Goal: Information Seeking & Learning: Learn about a topic

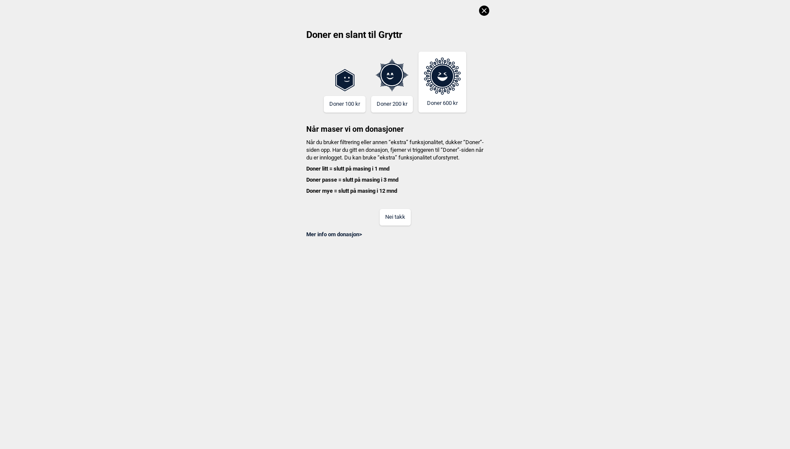
scroll to position [0, 433]
click at [488, 9] on icon at bounding box center [484, 11] width 10 height 10
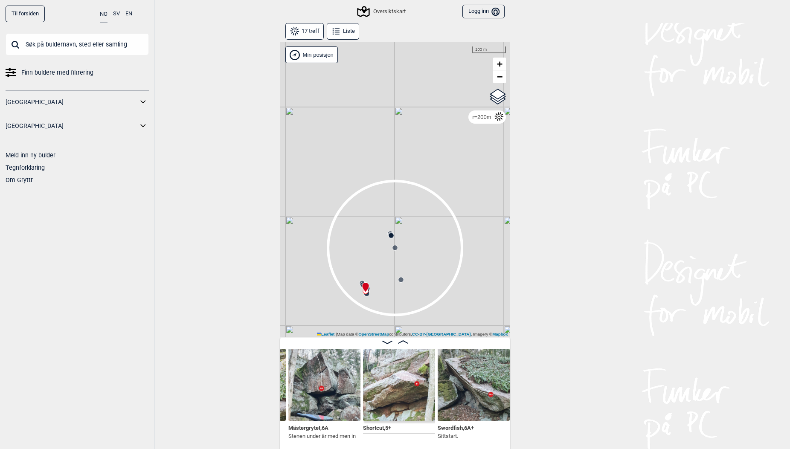
scroll to position [0, 1027]
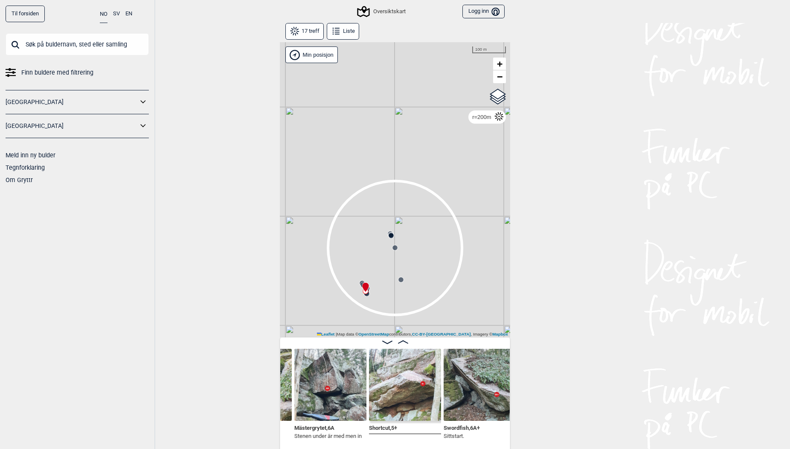
click at [64, 45] on input "text" at bounding box center [77, 44] width 143 height 22
click at [117, 12] on button "SV" at bounding box center [116, 14] width 7 height 17
click at [105, 44] on input "text" at bounding box center [77, 44] width 143 height 22
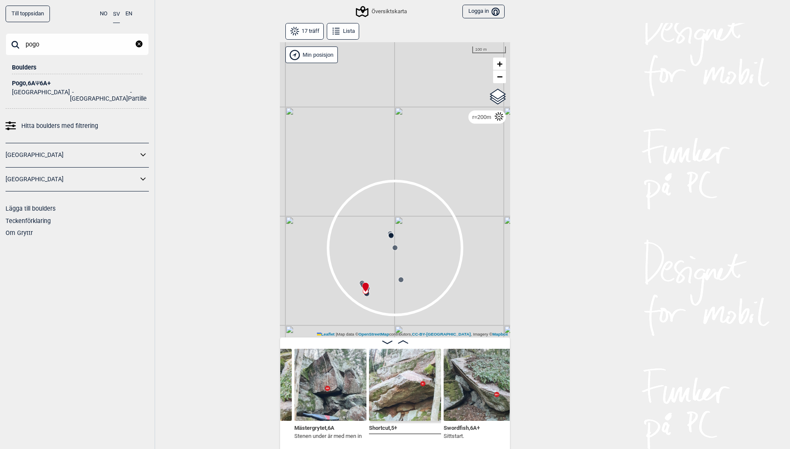
type input "pogo"
click at [29, 81] on div "Pogo , 6A Ψ 6A+" at bounding box center [77, 83] width 131 height 6
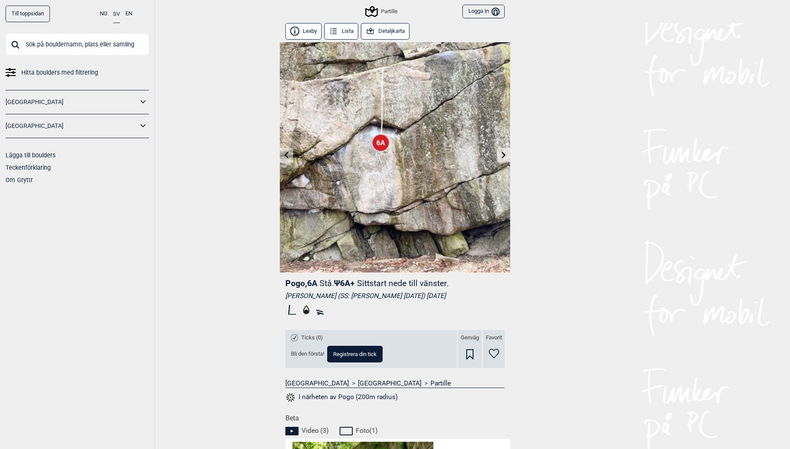
click at [387, 22] on div "Partille Logga in Bruker" at bounding box center [395, 11] width 230 height 23
click at [387, 27] on button "Detaljkarta" at bounding box center [385, 31] width 49 height 17
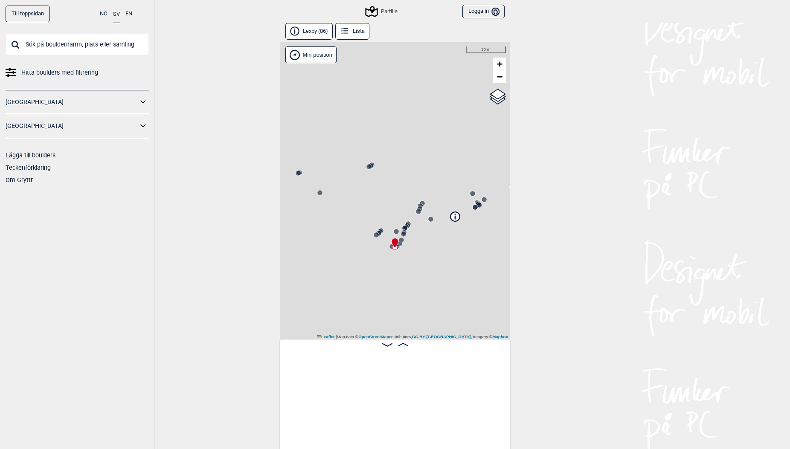
scroll to position [0, 937]
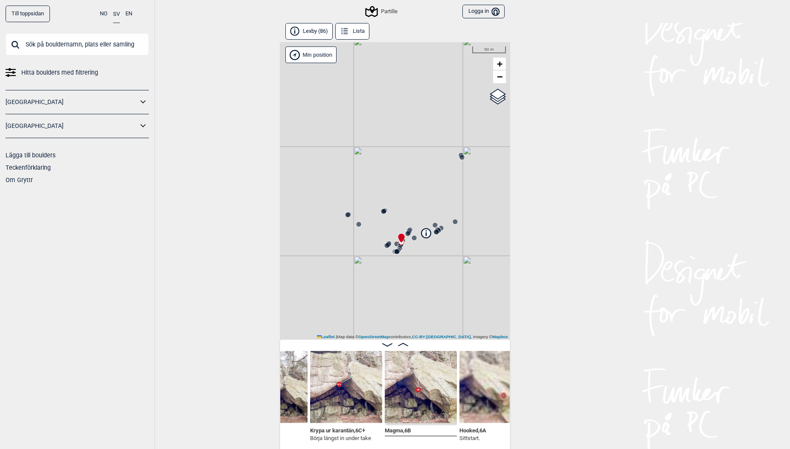
scroll to position [0, 1624]
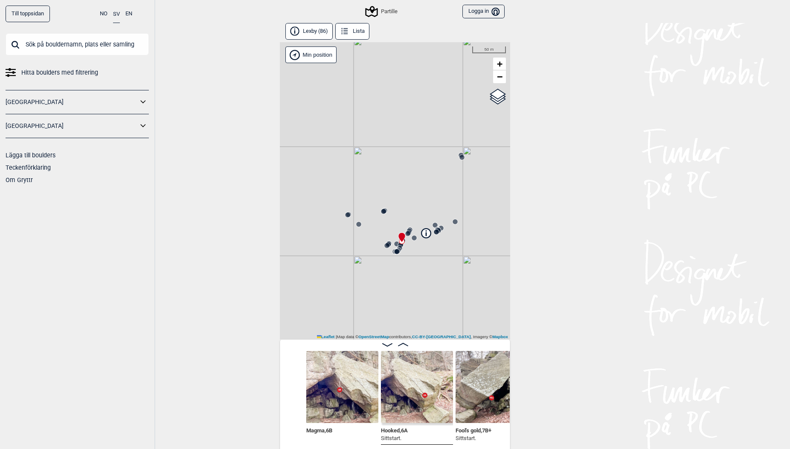
scroll to position [0, 1703]
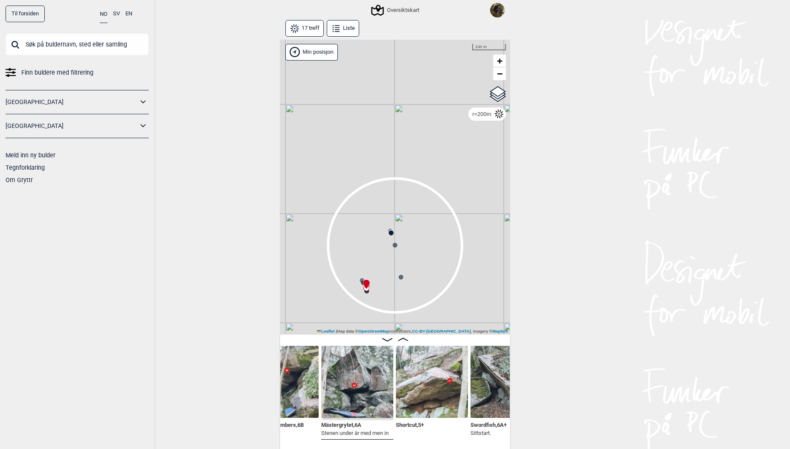
scroll to position [0, 1013]
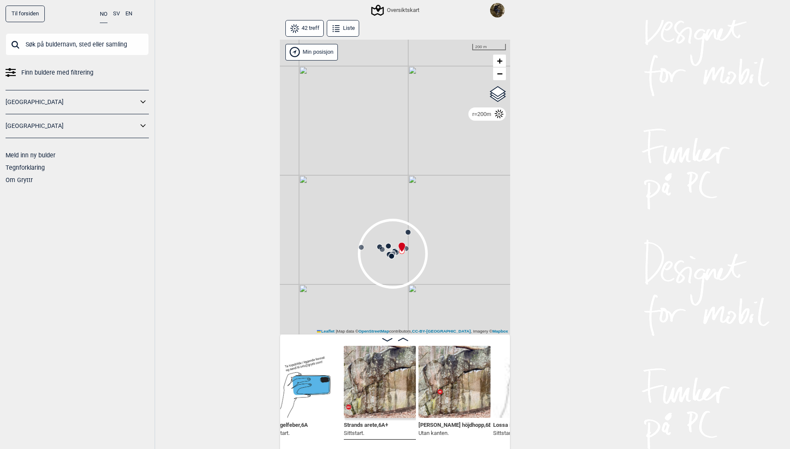
scroll to position [0, 1453]
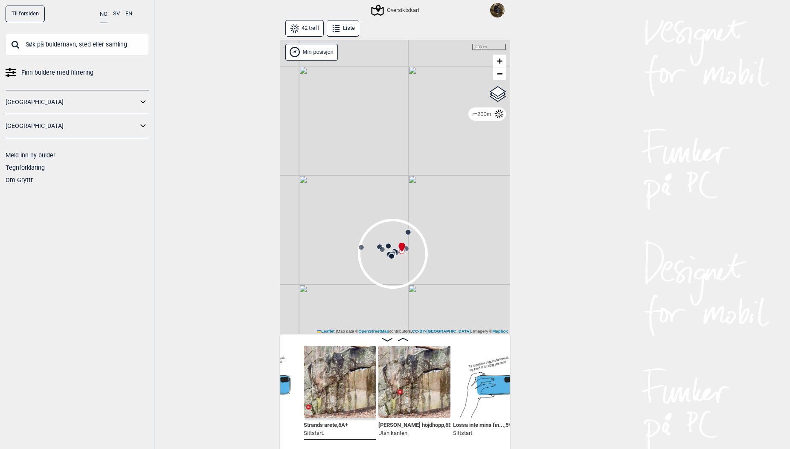
click at [96, 46] on input "text" at bounding box center [77, 44] width 143 height 22
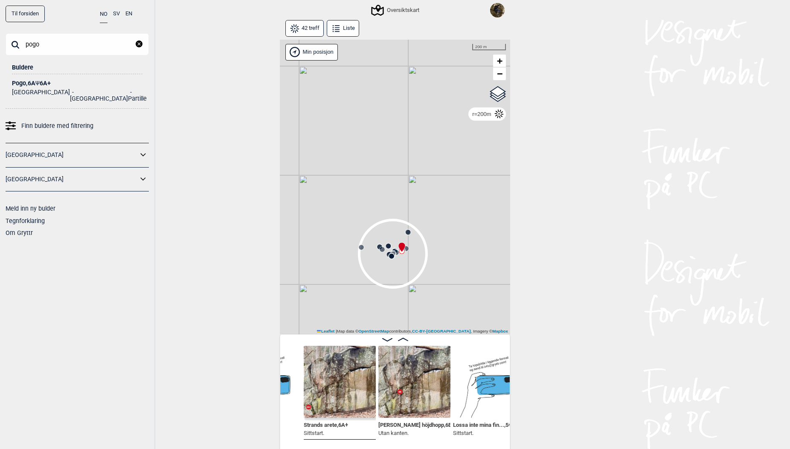
type input "pogo"
click at [24, 84] on div "Pogo , 6A Ψ 6A+" at bounding box center [77, 83] width 131 height 6
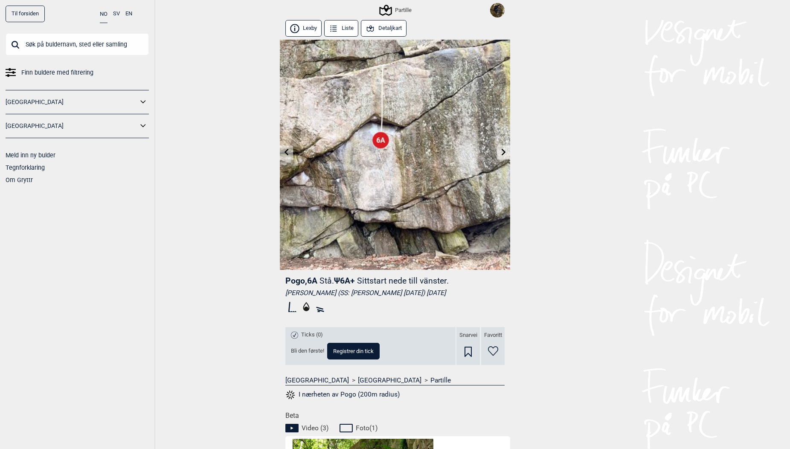
click at [392, 34] on button "Detaljkart" at bounding box center [384, 28] width 46 height 17
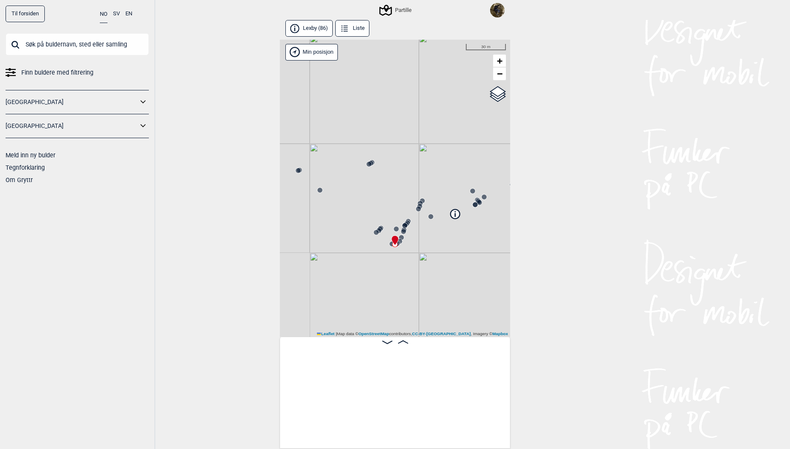
scroll to position [0, 937]
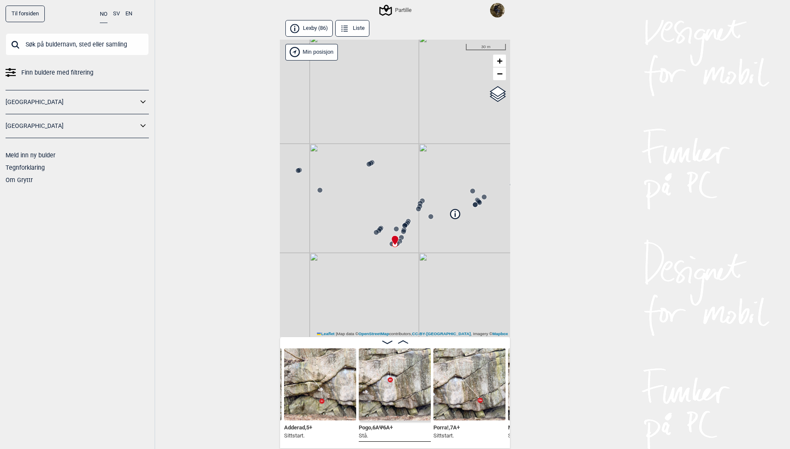
drag, startPoint x: 322, startPoint y: 443, endPoint x: 327, endPoint y: 443, distance: 5.1
click at [327, 443] on div "Eljest , 7A Adderad , 5+ Sittstart. Pogo , 6A Ψ 6A+ Stå. Porra! , 7A+ Sittstart…" at bounding box center [395, 393] width 230 height 112
click at [403, 224] on circle at bounding box center [404, 225] width 5 height 5
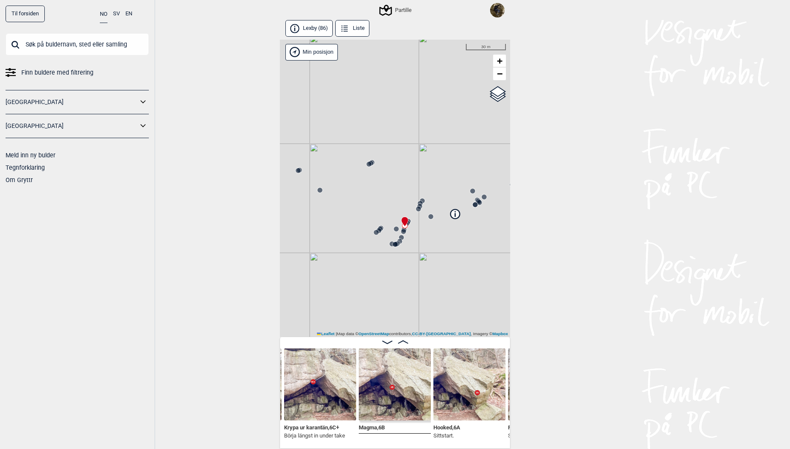
click at [396, 244] on circle at bounding box center [394, 244] width 5 height 5
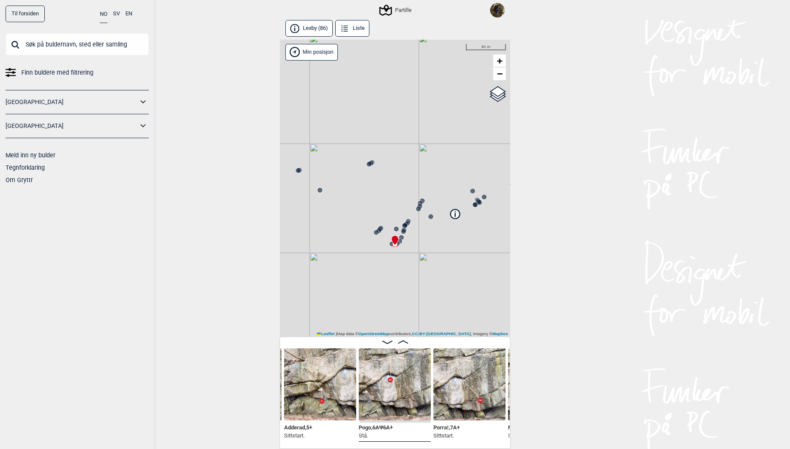
click at [64, 51] on input "text" at bounding box center [77, 44] width 143 height 22
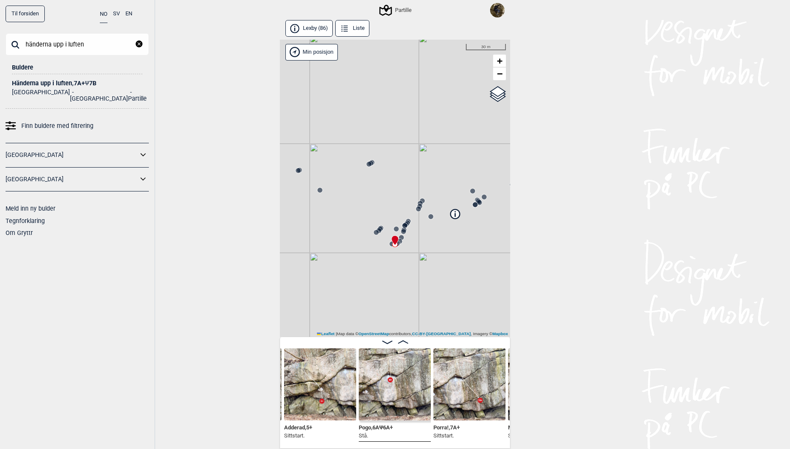
type input "händerna upp i luften"
click at [30, 83] on div "Händerna upp i luften , 7A+ Ψ 7B" at bounding box center [77, 83] width 131 height 6
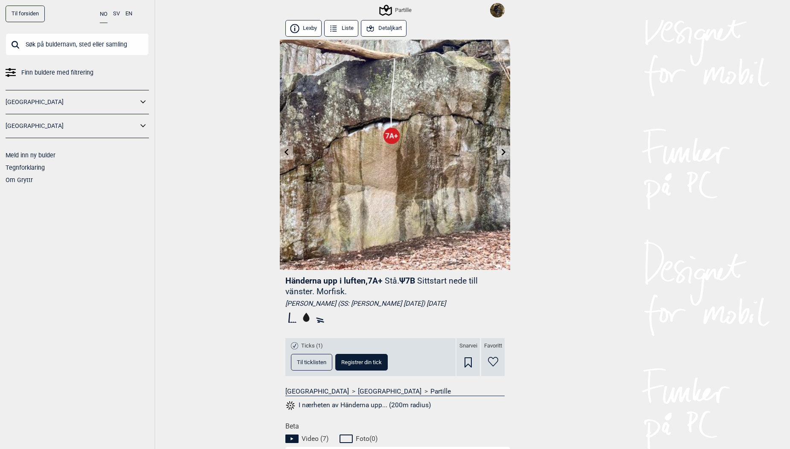
click at [114, 13] on button "SV" at bounding box center [116, 14] width 7 height 17
click at [388, 27] on button "Detaljkarta" at bounding box center [385, 28] width 49 height 17
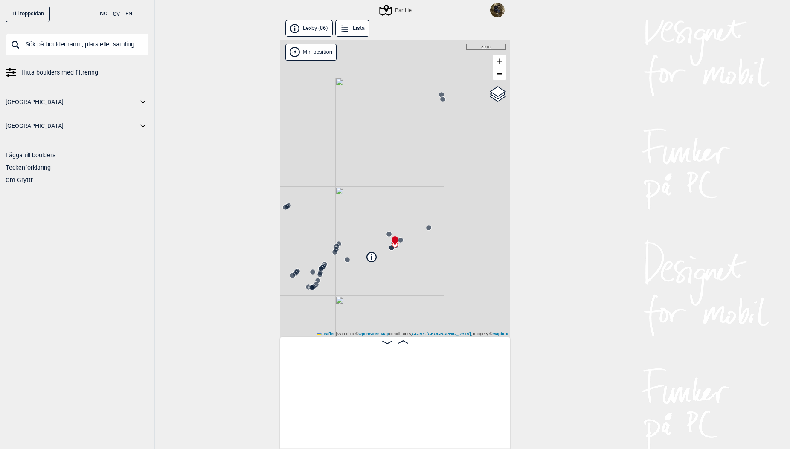
scroll to position [0, 2811]
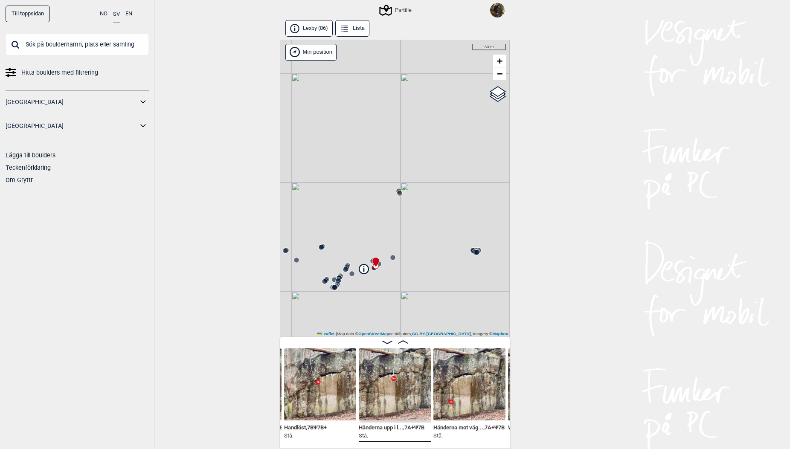
click at [78, 41] on input "text" at bounding box center [77, 44] width 143 height 22
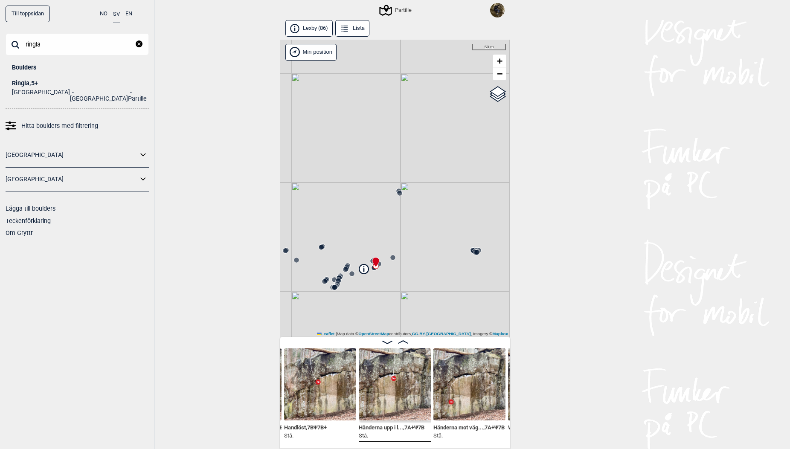
click at [58, 44] on input "ringla" at bounding box center [77, 44] width 143 height 22
type input "cletini"
click at [32, 82] on div "Cletini , 6A Ψ 7A" at bounding box center [77, 83] width 131 height 6
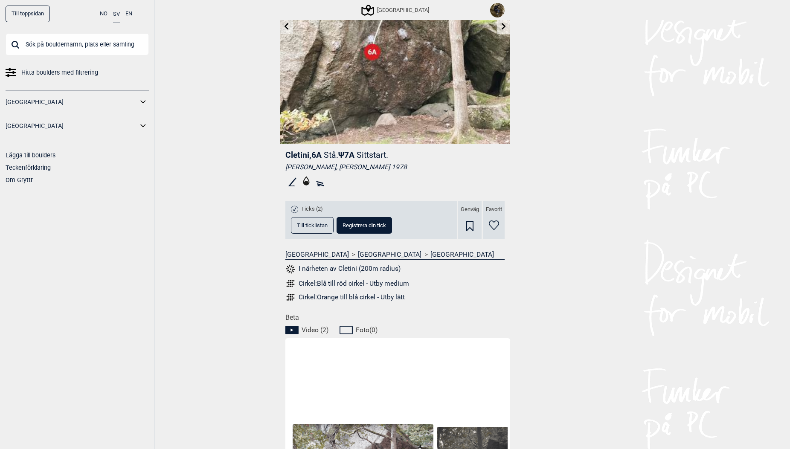
scroll to position [128, 0]
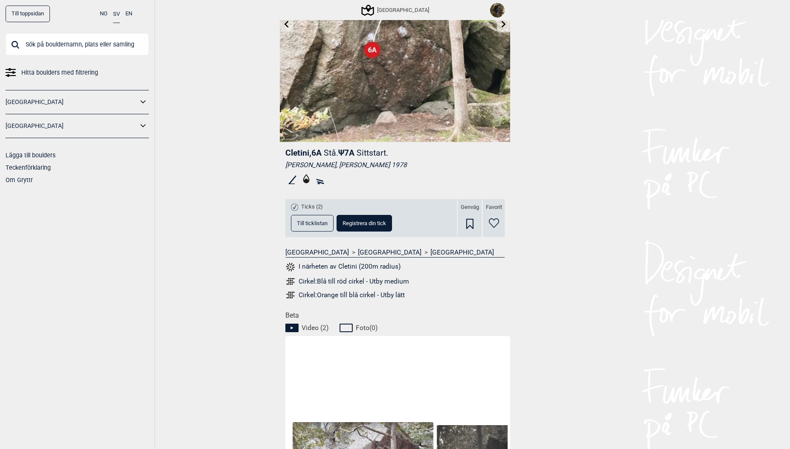
click at [309, 214] on div "Ticks (2) Till ticklistan Registrera din tick" at bounding box center [341, 217] width 101 height 30
click at [310, 221] on span "Till ticklistan" at bounding box center [312, 224] width 31 height 6
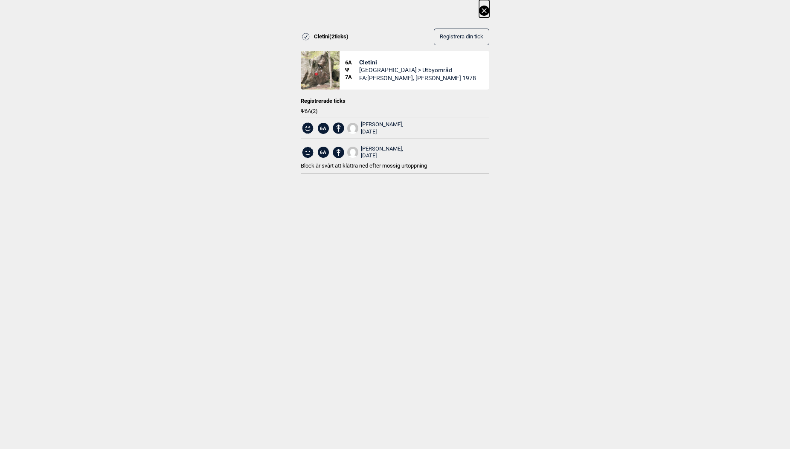
click at [488, 9] on icon at bounding box center [484, 11] width 10 height 10
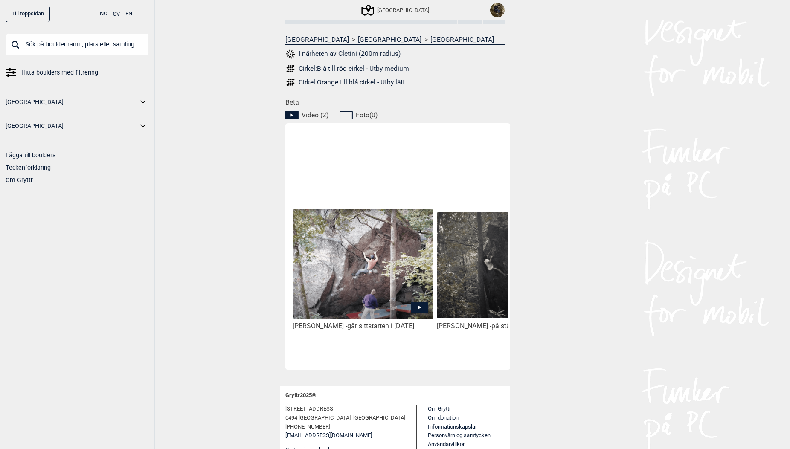
scroll to position [341, 0]
click at [372, 368] on div "[PERSON_NAME] - går sittstarten i [DATE]. [PERSON_NAME] - på ståstarten i [DATE…" at bounding box center [397, 246] width 225 height 247
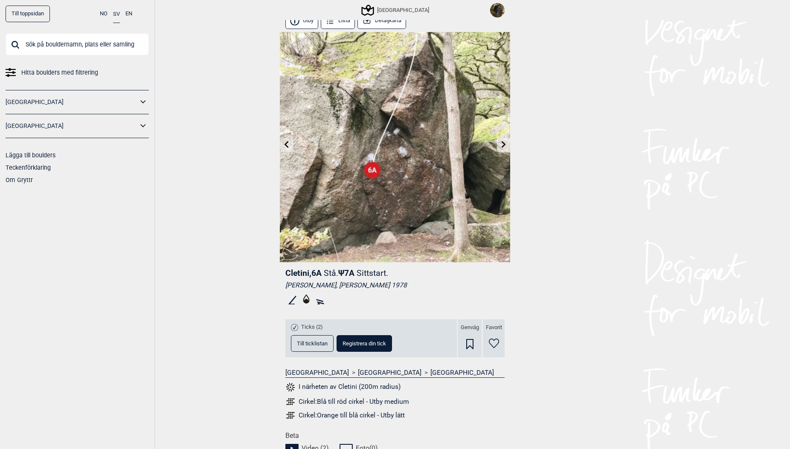
scroll to position [0, 0]
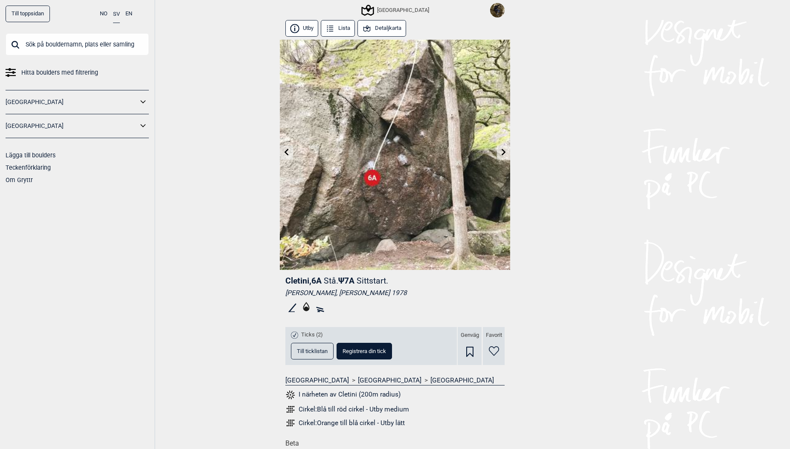
click at [400, 22] on button "Detaljkarta" at bounding box center [381, 28] width 49 height 17
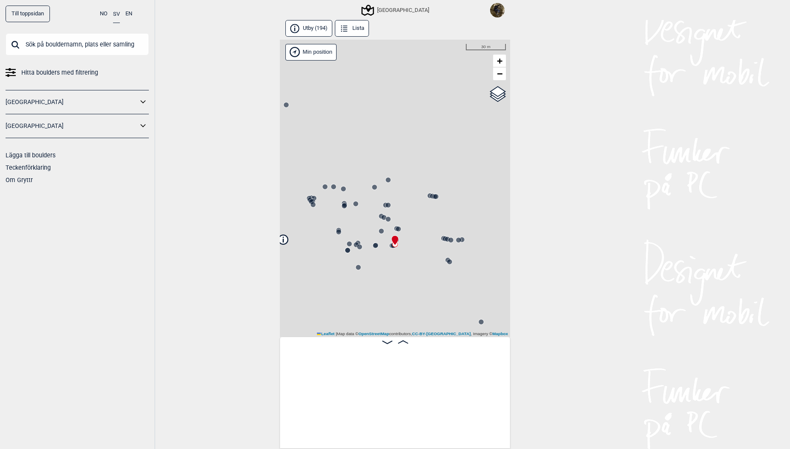
scroll to position [0, 10020]
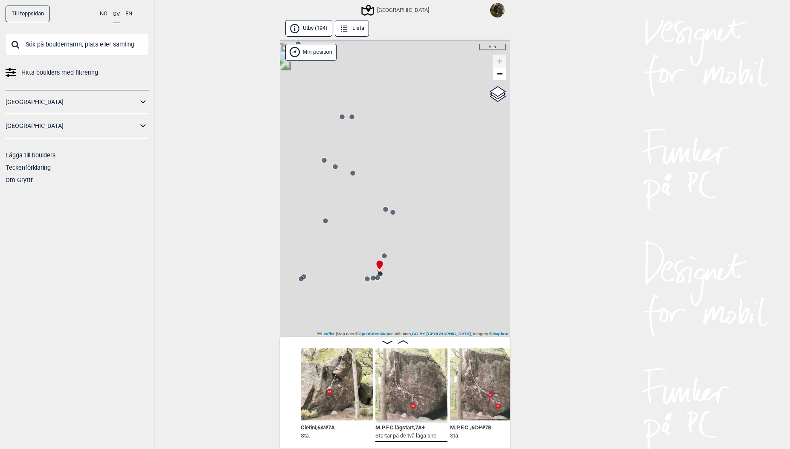
scroll to position [0, 10107]
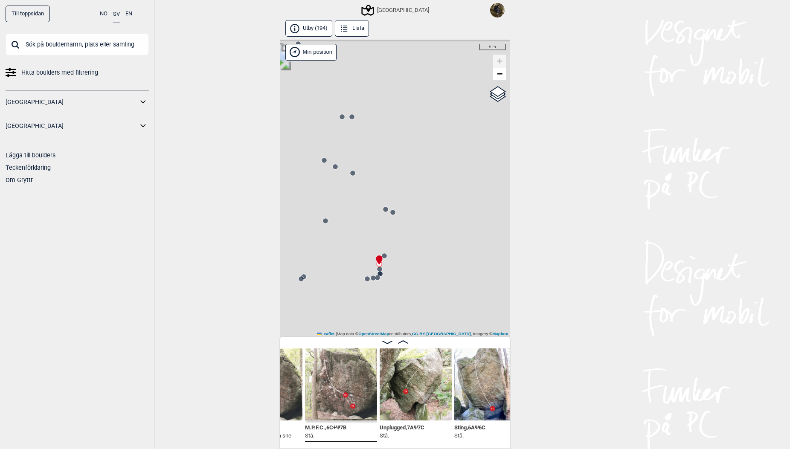
scroll to position [0, 10281]
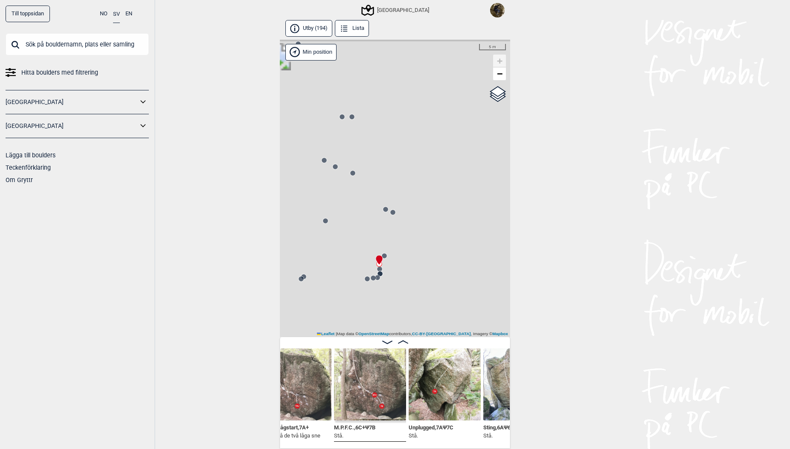
scroll to position [0, 10223]
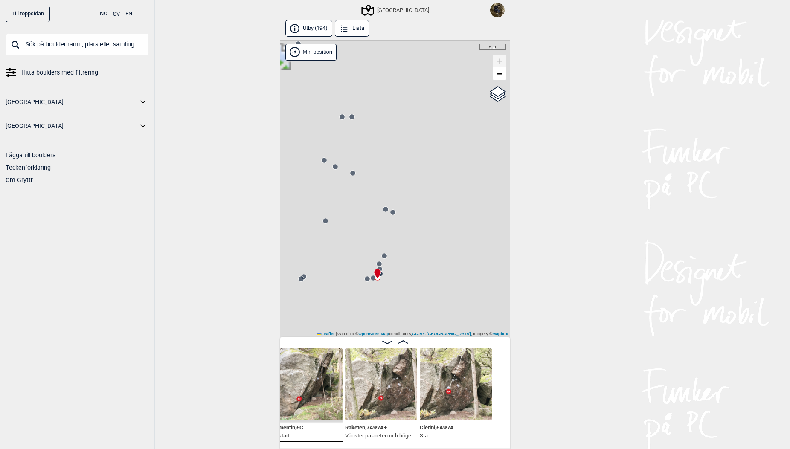
scroll to position [0, 9677]
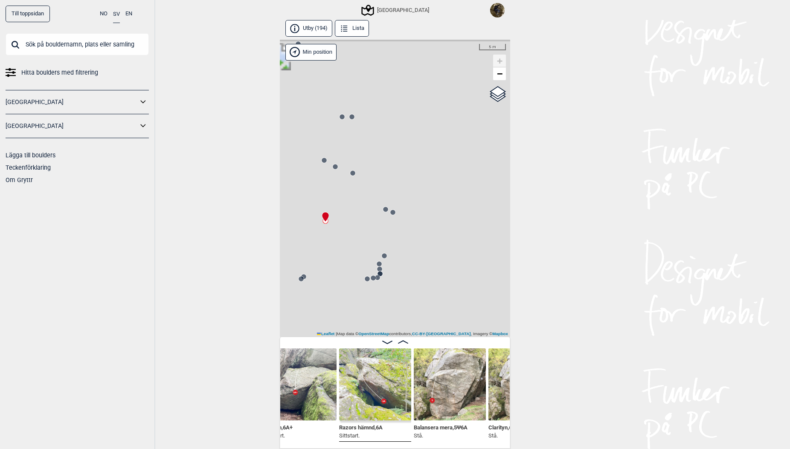
scroll to position [0, 9566]
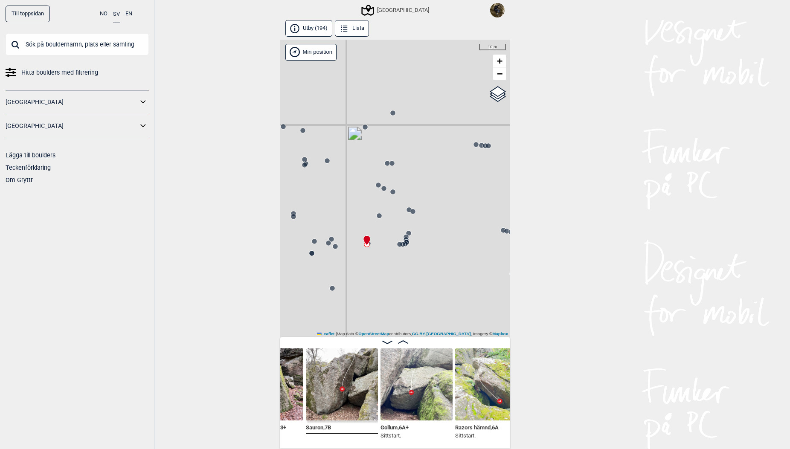
drag, startPoint x: 381, startPoint y: 235, endPoint x: 407, endPoint y: 227, distance: 27.3
click at [399, 233] on div "[GEOGRAPHIC_DATA]" at bounding box center [395, 188] width 230 height 297
click at [410, 212] on circle at bounding box center [409, 209] width 5 height 5
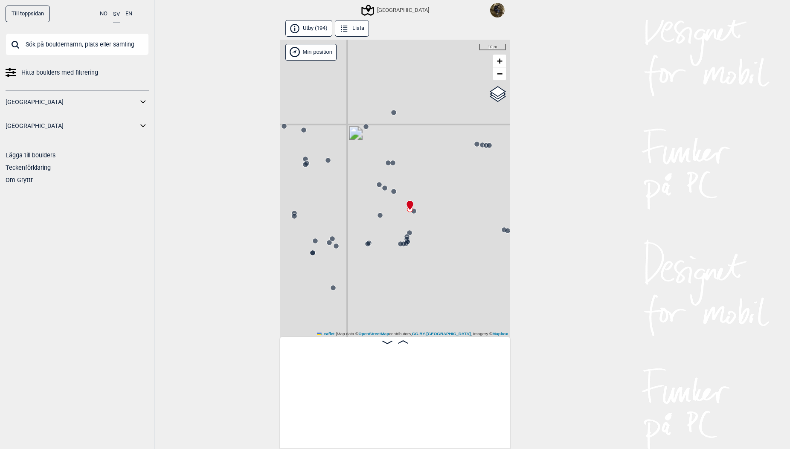
scroll to position [0, 10558]
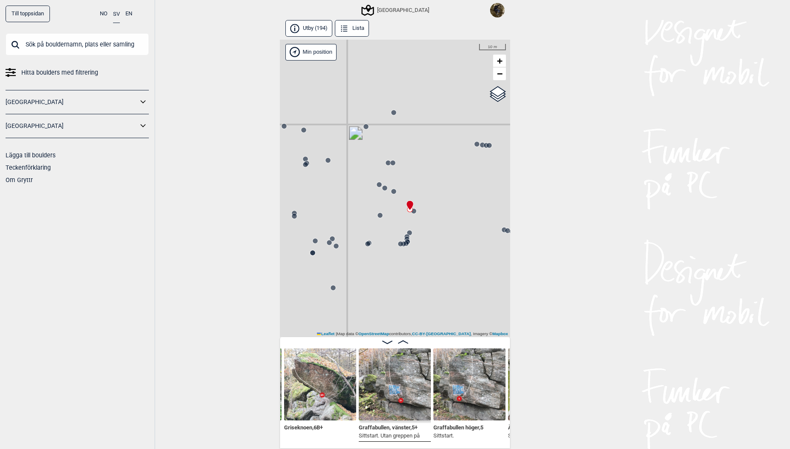
click at [416, 215] on div "[GEOGRAPHIC_DATA]" at bounding box center [395, 188] width 230 height 297
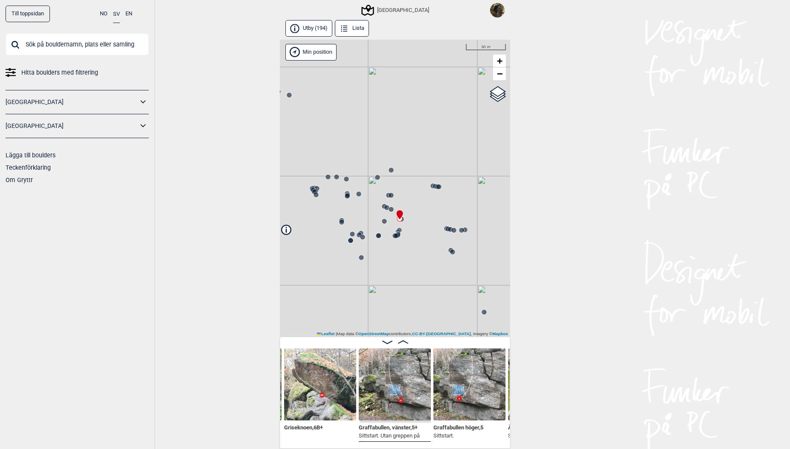
click at [378, 235] on circle at bounding box center [378, 235] width 5 height 5
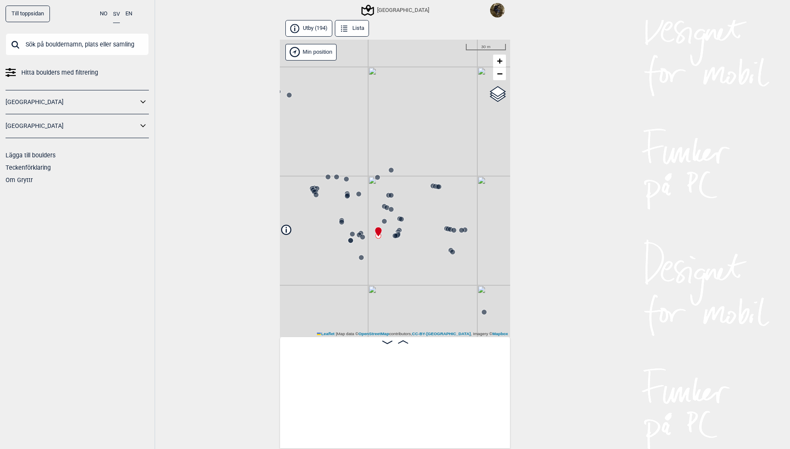
scroll to position [0, 9516]
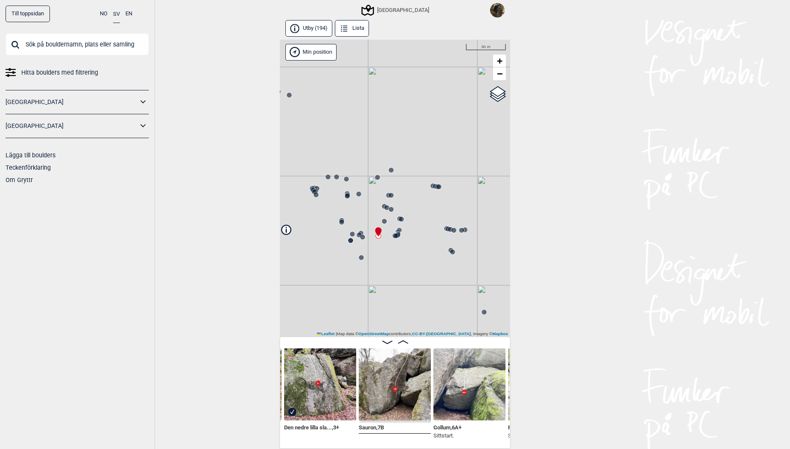
click at [387, 209] on circle at bounding box center [386, 207] width 5 height 5
click at [450, 232] on circle at bounding box center [451, 229] width 5 height 5
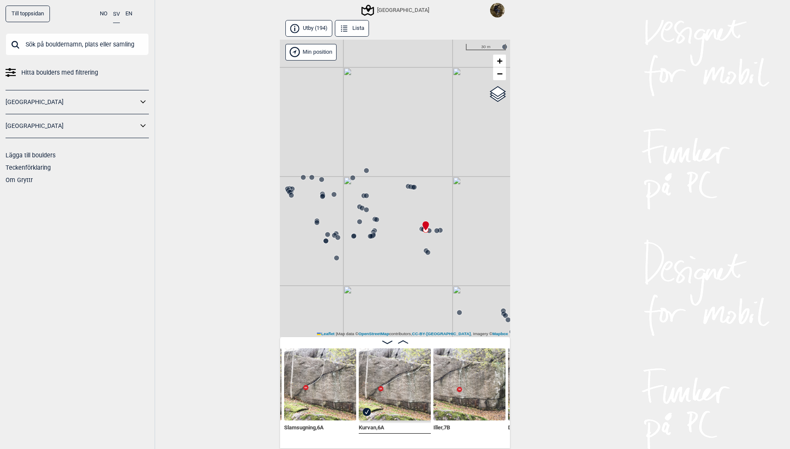
drag, startPoint x: 414, startPoint y: 253, endPoint x: 396, endPoint y: 252, distance: 17.5
click at [396, 252] on div "[GEOGRAPHIC_DATA]" at bounding box center [395, 188] width 230 height 297
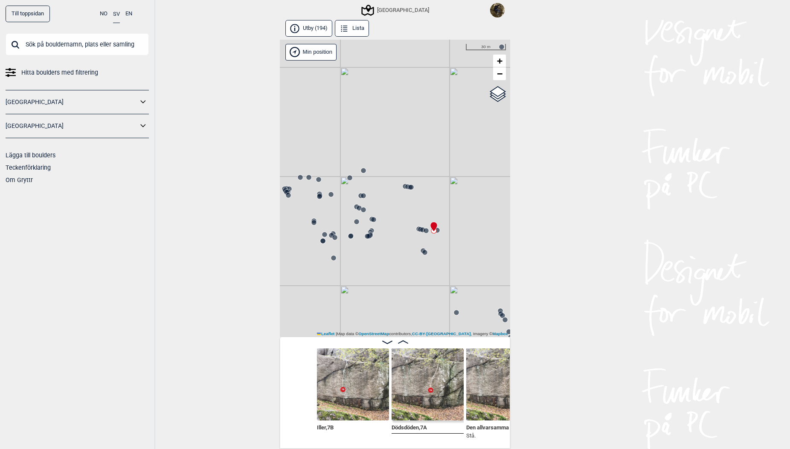
scroll to position [0, 11498]
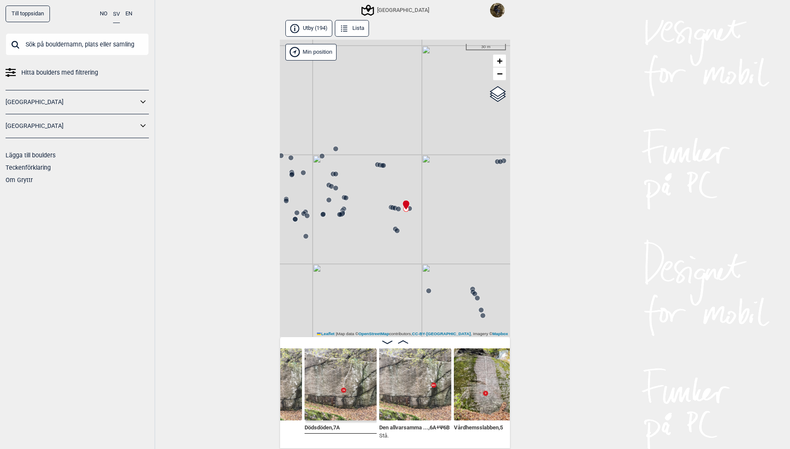
drag, startPoint x: 427, startPoint y: 253, endPoint x: 403, endPoint y: 236, distance: 29.7
click at [403, 236] on div "[GEOGRAPHIC_DATA]" at bounding box center [395, 188] width 230 height 297
click at [495, 160] on circle at bounding box center [494, 158] width 5 height 5
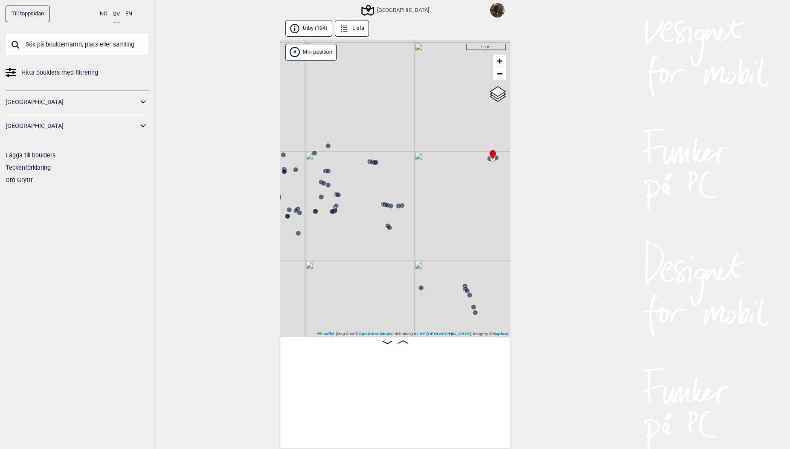
scroll to position [0, 13259]
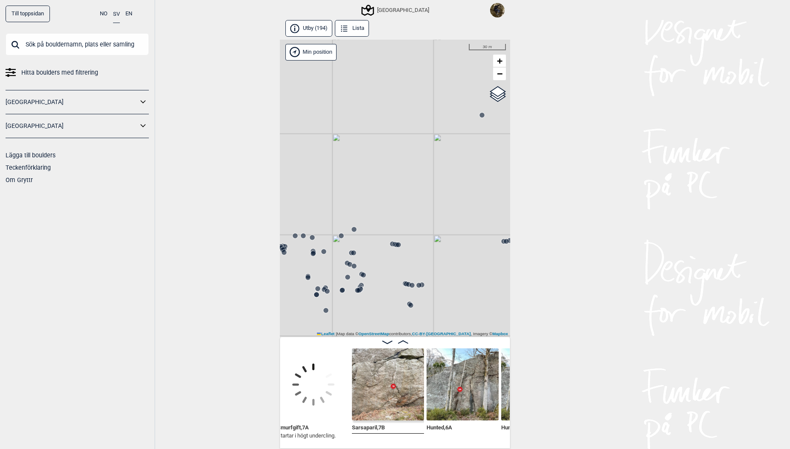
scroll to position [0, 12601]
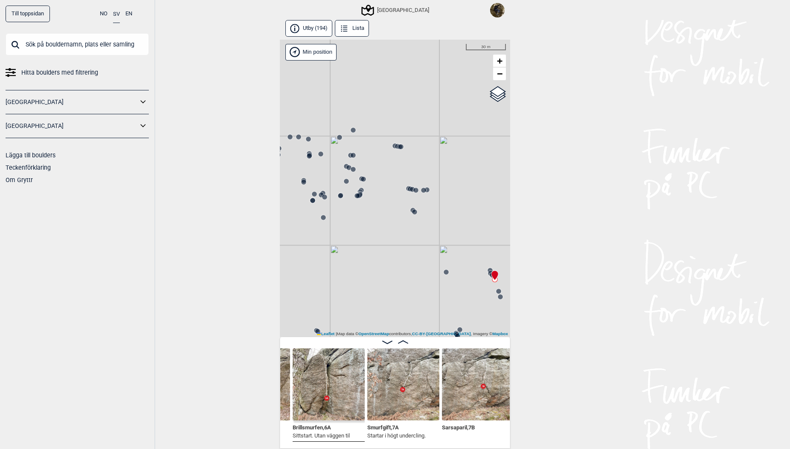
drag, startPoint x: 438, startPoint y: 291, endPoint x: 455, endPoint y: 187, distance: 105.9
click at [456, 185] on div "[GEOGRAPHIC_DATA]" at bounding box center [395, 188] width 230 height 297
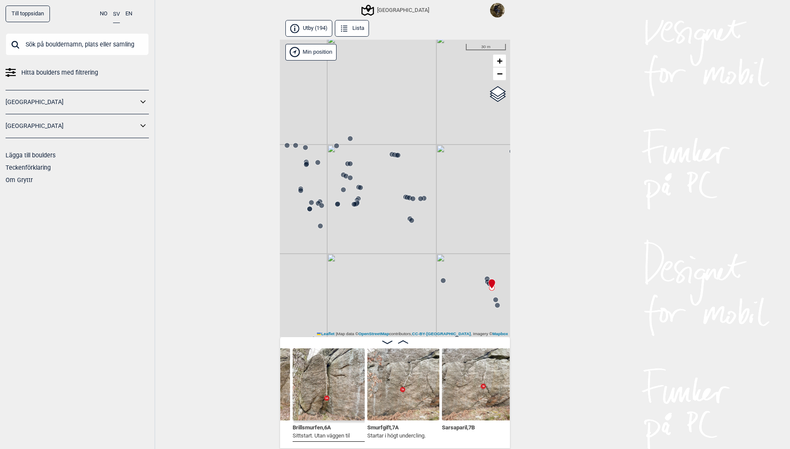
drag, startPoint x: 427, startPoint y: 229, endPoint x: 426, endPoint y: 269, distance: 40.5
click at [426, 269] on div "[GEOGRAPHIC_DATA]" at bounding box center [395, 188] width 230 height 297
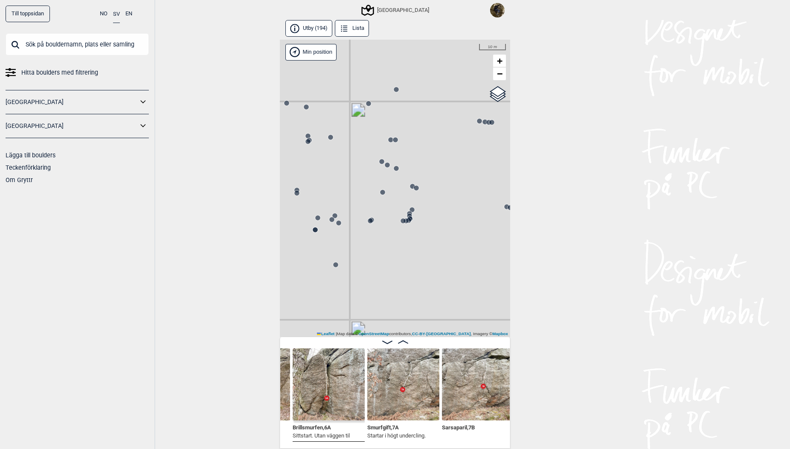
drag, startPoint x: 359, startPoint y: 228, endPoint x: 402, endPoint y: 233, distance: 43.4
click at [402, 233] on div "[GEOGRAPHIC_DATA]" at bounding box center [395, 188] width 230 height 297
click at [407, 221] on circle at bounding box center [406, 220] width 5 height 5
click at [406, 222] on circle at bounding box center [404, 220] width 5 height 5
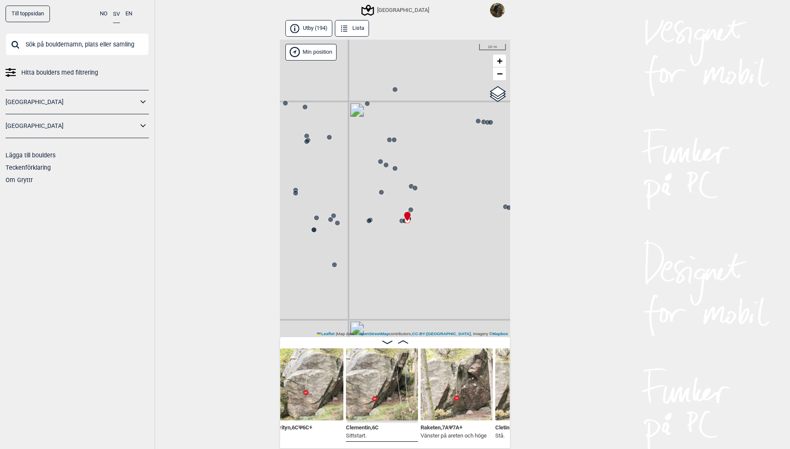
scroll to position [0, 9989]
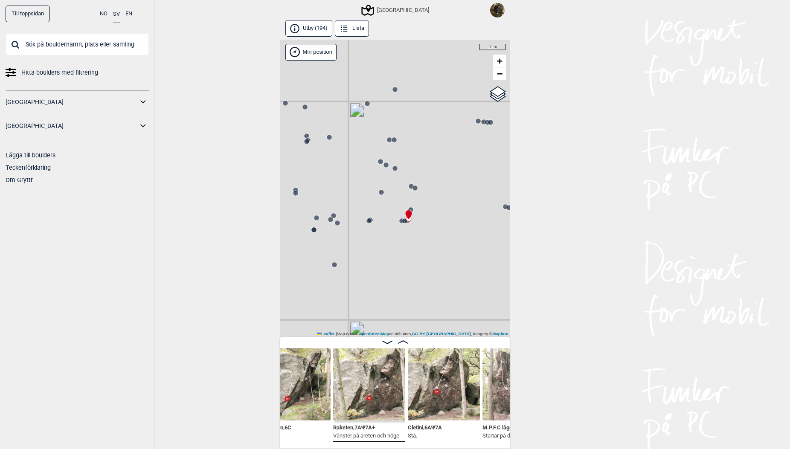
click at [441, 395] on img at bounding box center [444, 384] width 72 height 72
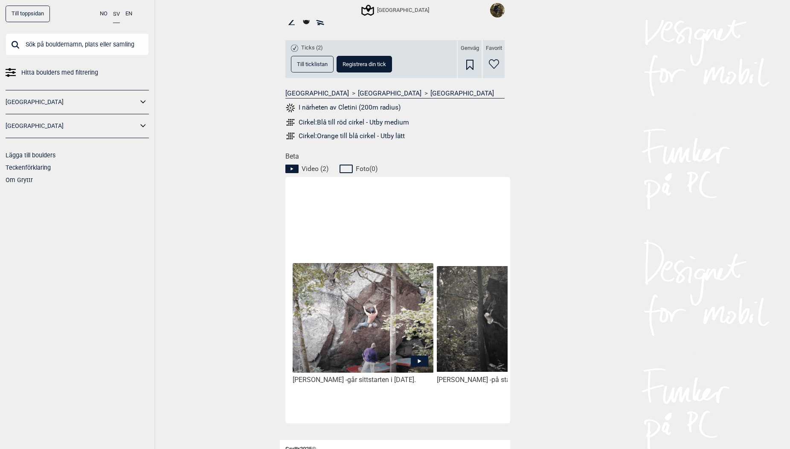
scroll to position [299, 0]
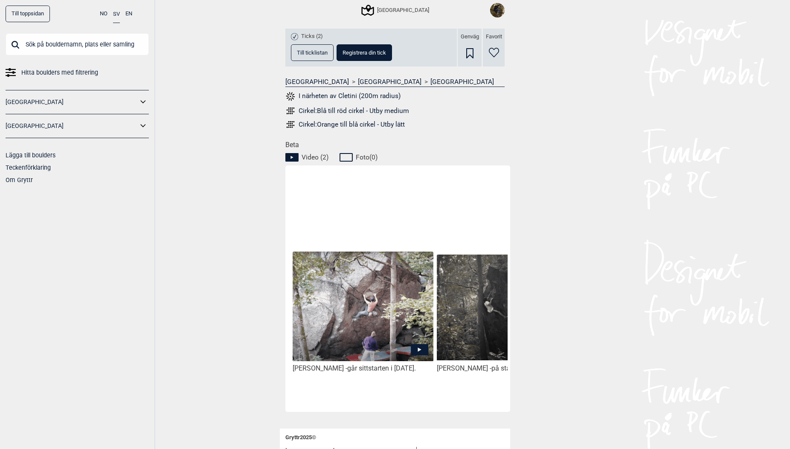
click at [70, 46] on input "text" at bounding box center [77, 44] width 143 height 22
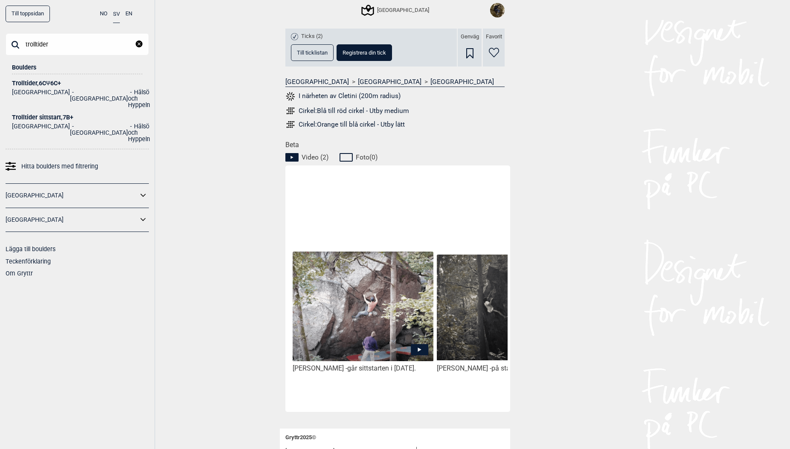
type input "trolltider"
click at [37, 85] on div "Trolltider , 6C Ψ 6C+" at bounding box center [77, 83] width 131 height 6
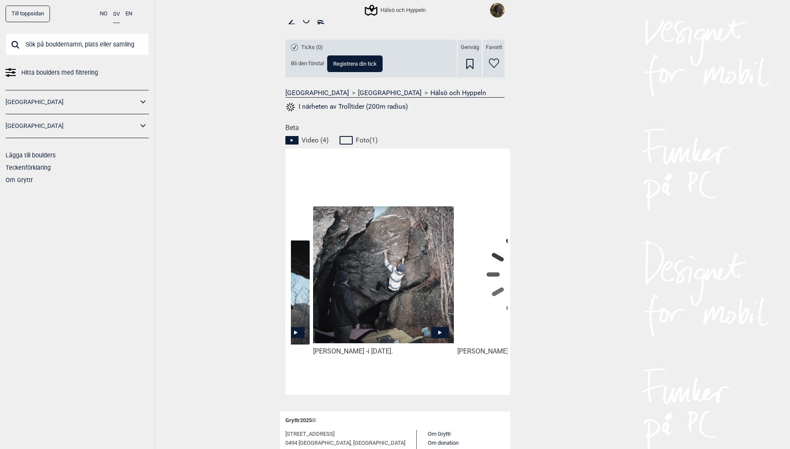
scroll to position [0, 128]
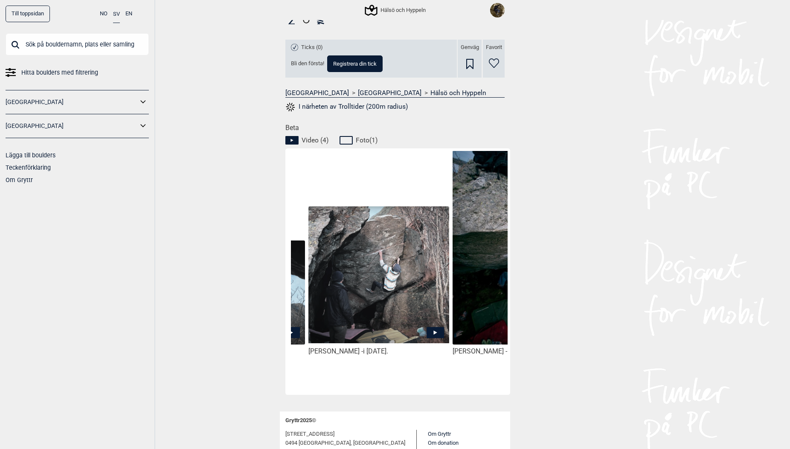
click at [435, 331] on icon at bounding box center [435, 332] width 17 height 11
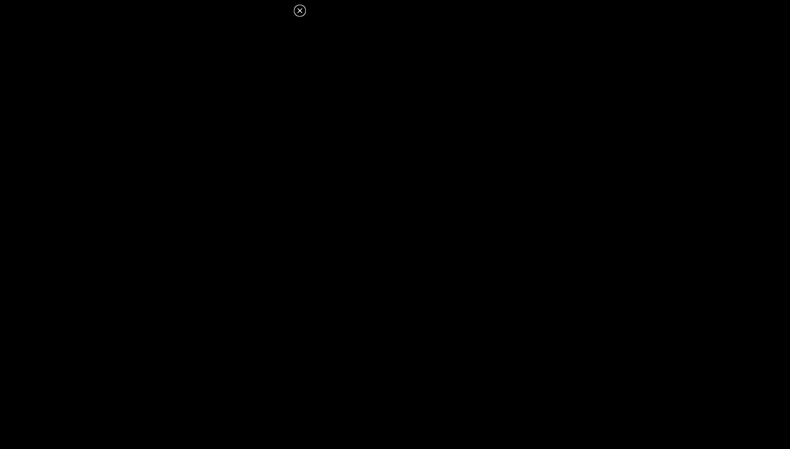
click at [301, 11] on icon at bounding box center [300, 11] width 10 height 10
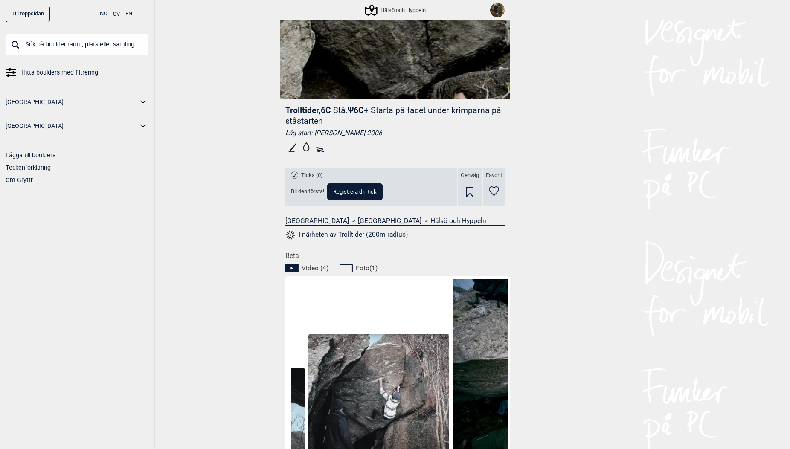
scroll to position [0, 0]
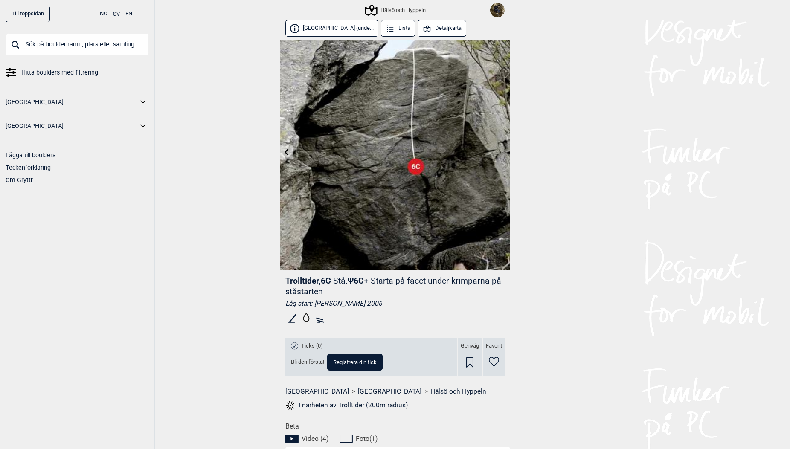
click at [405, 7] on div "Hälsö och Hyppeln" at bounding box center [396, 10] width 60 height 10
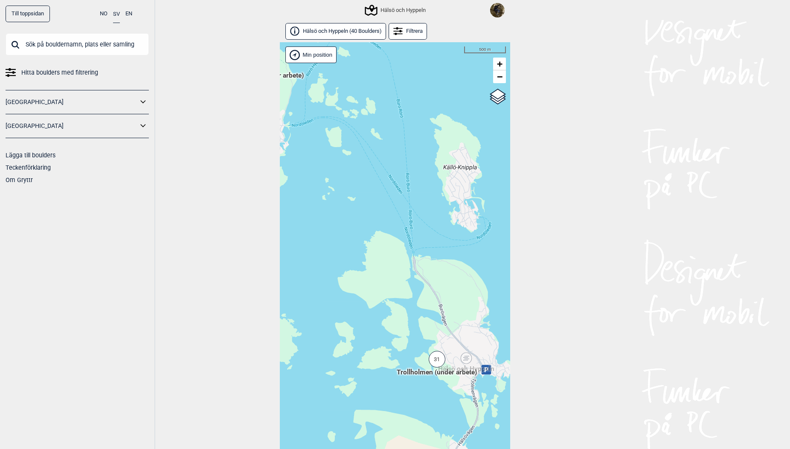
drag, startPoint x: 437, startPoint y: 352, endPoint x: 350, endPoint y: 252, distance: 132.4
click at [350, 252] on div "Hallingdal Stange [GEOGRAPHIC_DATA] syd [GEOGRAPHIC_DATA] og omegn [GEOGRAPHIC_…" at bounding box center [395, 255] width 230 height 426
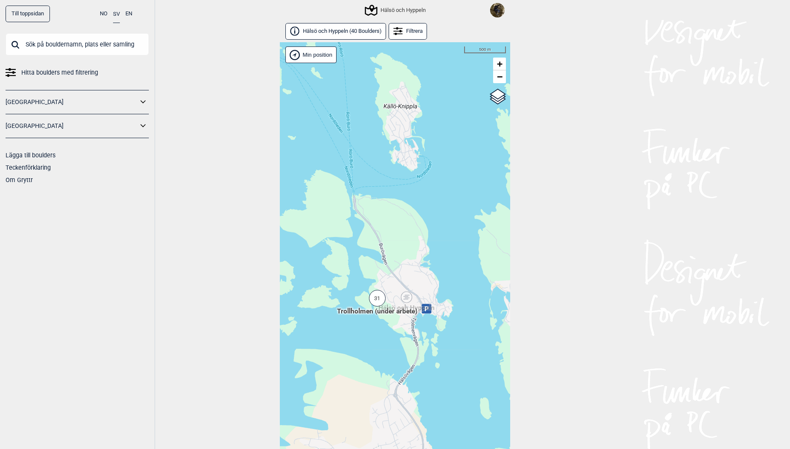
click at [377, 301] on div "31" at bounding box center [377, 298] width 17 height 17
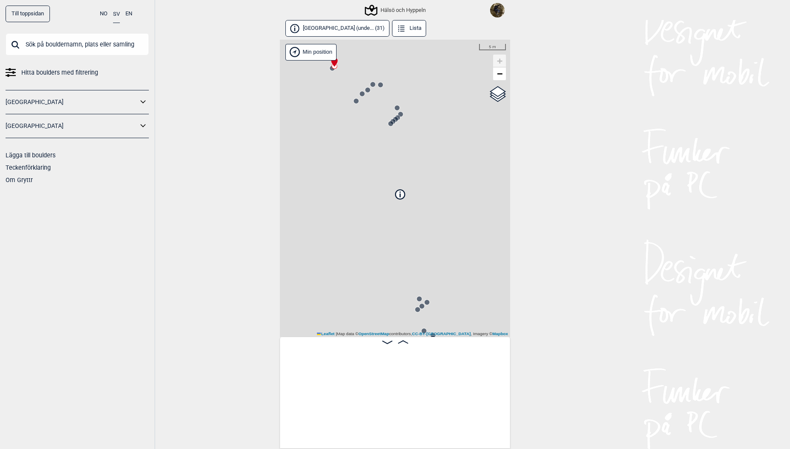
scroll to position [0, 67]
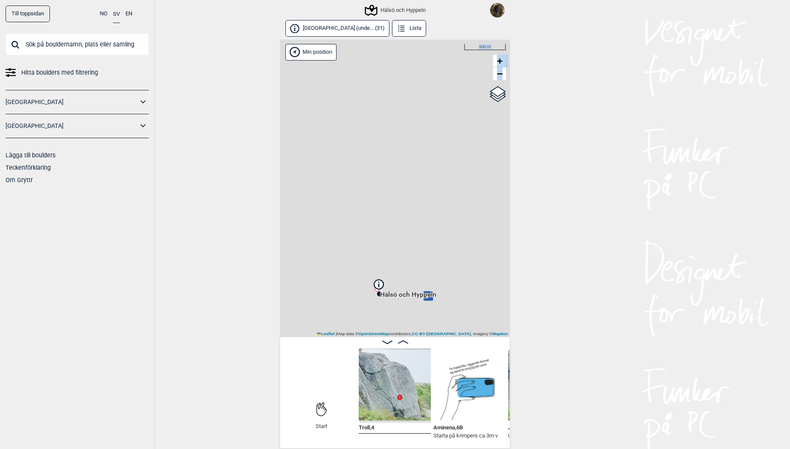
drag, startPoint x: 402, startPoint y: 297, endPoint x: 393, endPoint y: 183, distance: 114.2
click at [393, 183] on div "Hälsö och Hyppeln Brukerens posisjon Min position 500 m + − OpenStreetMap Googl…" at bounding box center [395, 188] width 230 height 297
drag, startPoint x: 387, startPoint y: 282, endPoint x: 387, endPoint y: 225, distance: 56.7
click at [389, 215] on div "Hälsö och Hyppeln Brukerens posisjon Min position 500 m + − OpenStreetMap Googl…" at bounding box center [395, 188] width 230 height 297
drag, startPoint x: 400, startPoint y: 216, endPoint x: 467, endPoint y: 134, distance: 106.4
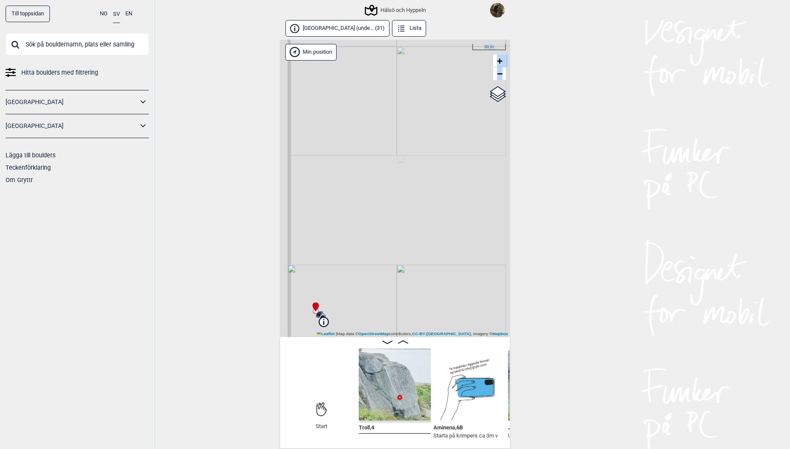
click at [454, 130] on div "Hälsö och Hyppeln Brukerens posisjon Min position 50 m + − OpenStreetMap Google…" at bounding box center [395, 188] width 230 height 297
drag, startPoint x: 427, startPoint y: 230, endPoint x: 425, endPoint y: 195, distance: 35.4
click at [427, 191] on div "Hälsö och Hyppeln Brukerens posisjon Min position 50 m + − OpenStreetMap Google…" at bounding box center [395, 188] width 230 height 297
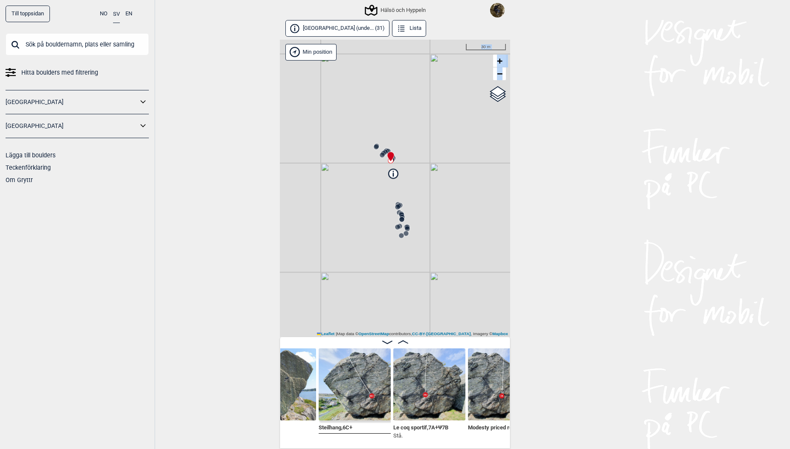
scroll to position [0, 781]
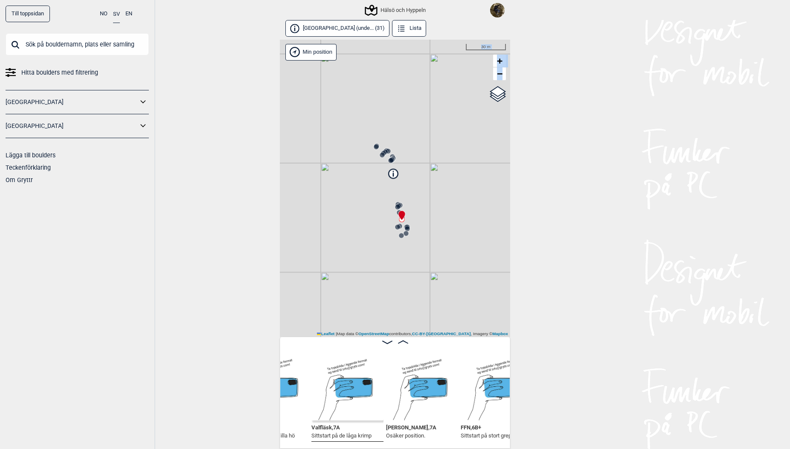
scroll to position [0, 1841]
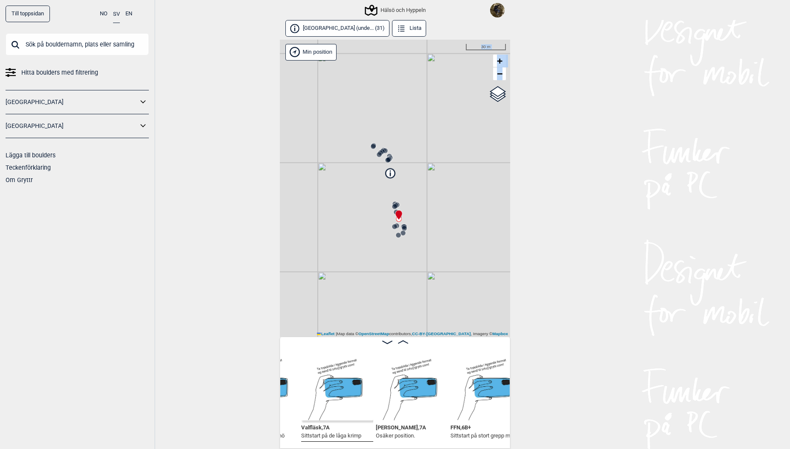
drag, startPoint x: 346, startPoint y: 195, endPoint x: 326, endPoint y: 183, distance: 22.6
click at [326, 183] on div "Hälsö och Hyppeln Brukerens posisjon Min position 30 m + − OpenStreetMap Google…" at bounding box center [395, 188] width 230 height 297
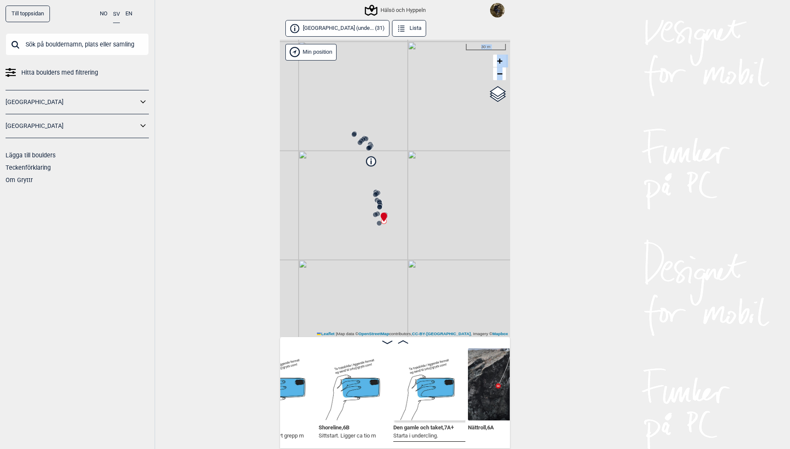
scroll to position [0, 2032]
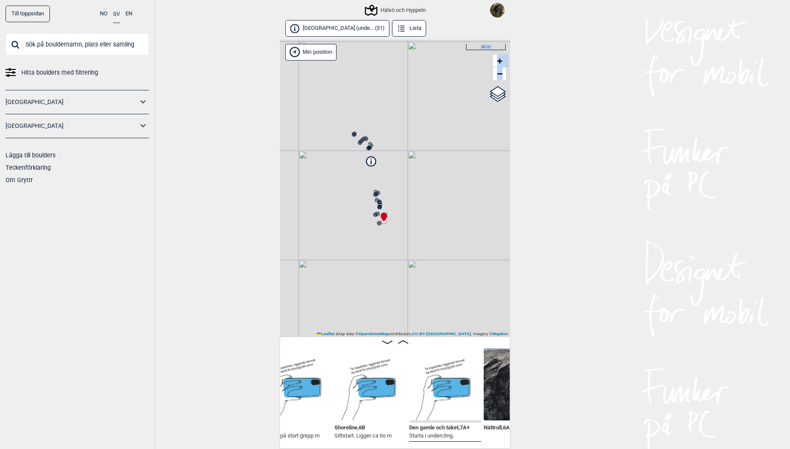
click at [340, 29] on button "[GEOGRAPHIC_DATA] (unde... (31)" at bounding box center [337, 28] width 104 height 17
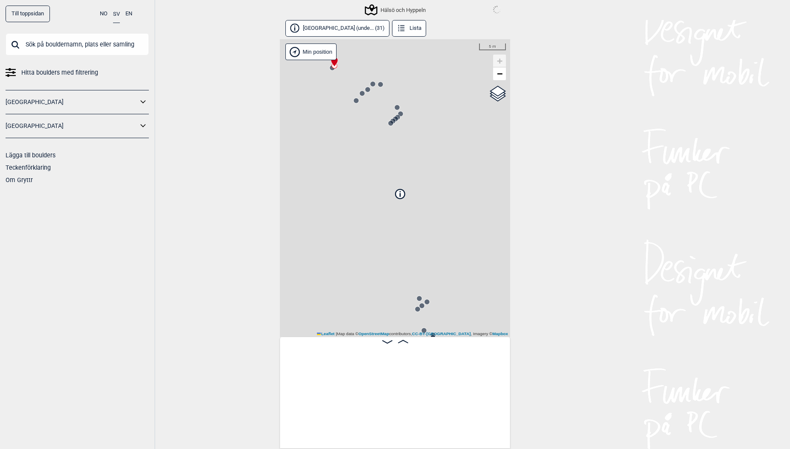
scroll to position [0, 67]
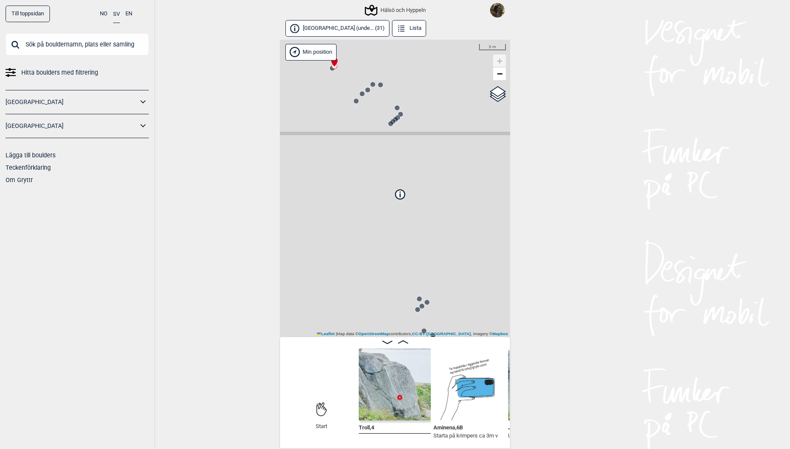
click at [397, 27] on icon at bounding box center [401, 28] width 9 height 9
